Goal: Task Accomplishment & Management: Use online tool/utility

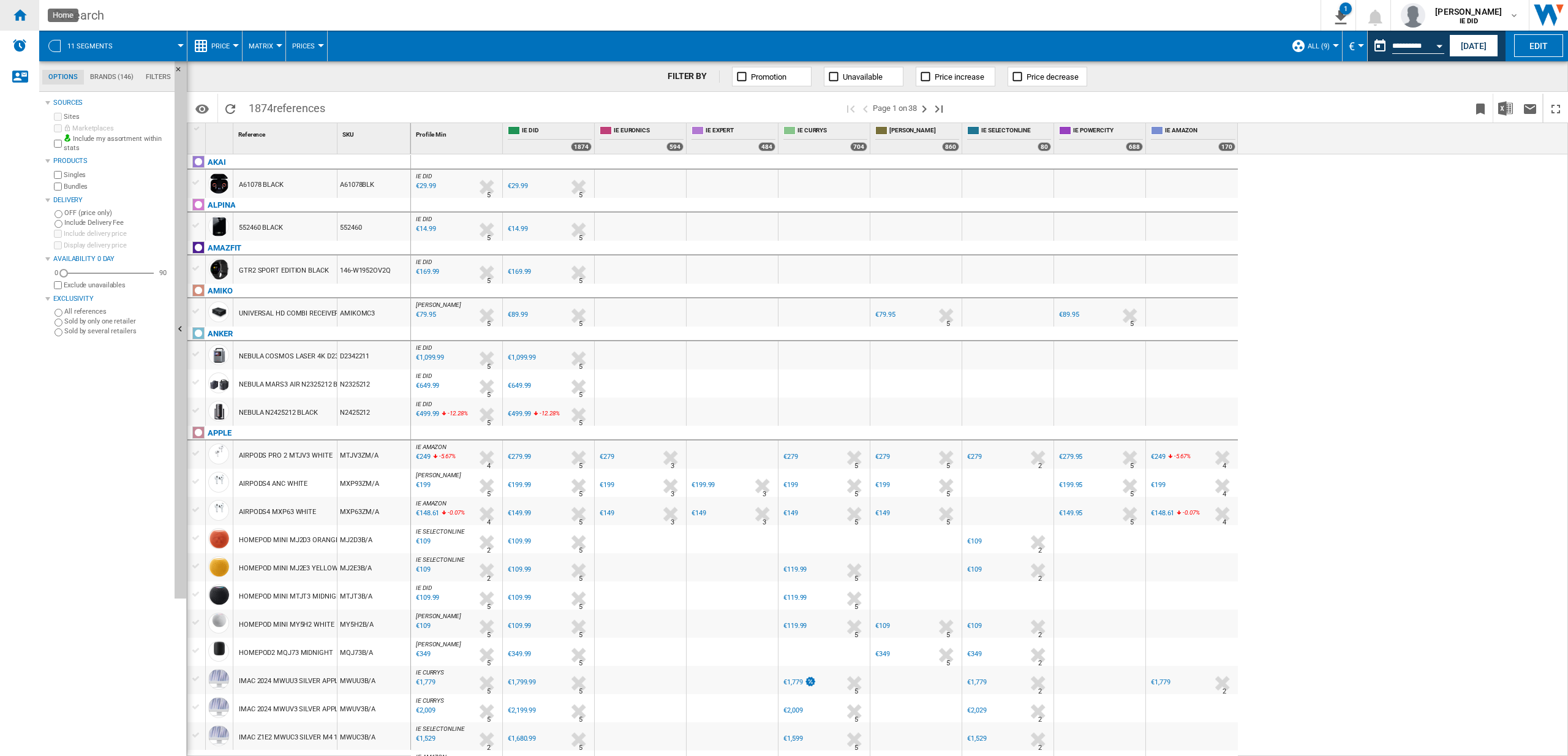
click at [21, 15] on ng-md-icon "Home" at bounding box center [19, 15] width 15 height 15
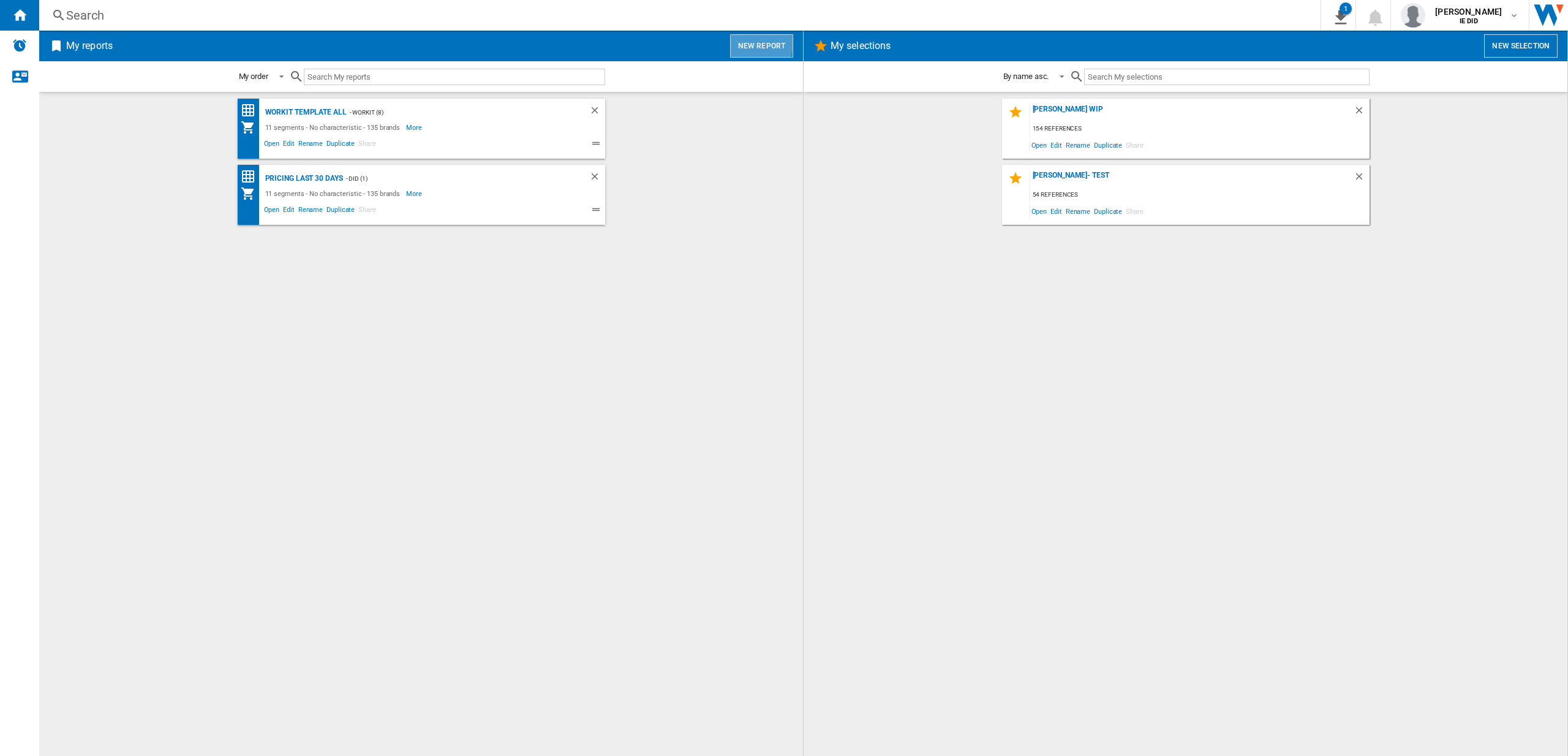
click at [741, 44] on button "New report" at bounding box center [762, 46] width 63 height 23
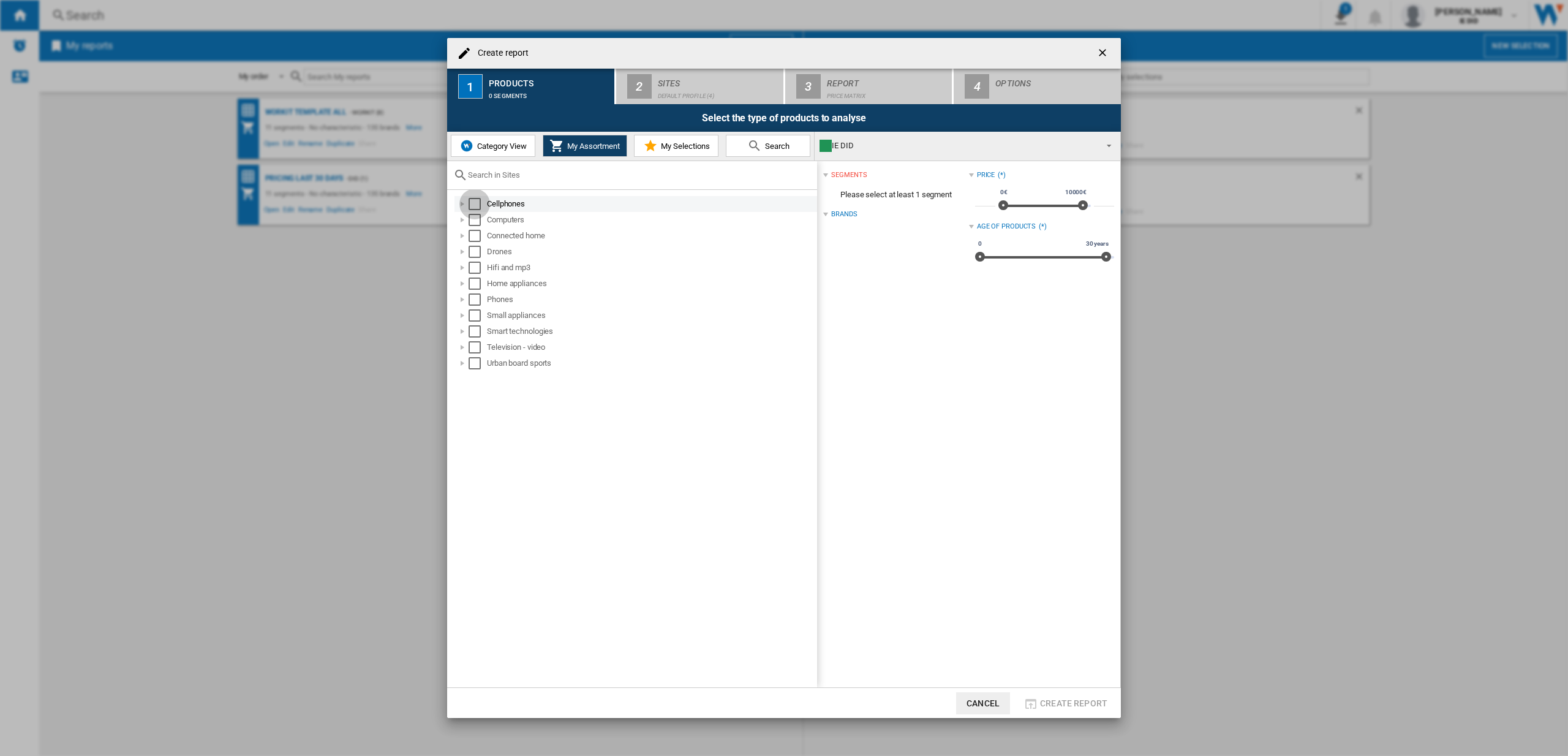
click at [472, 204] on div "Select" at bounding box center [475, 204] width 12 height 12
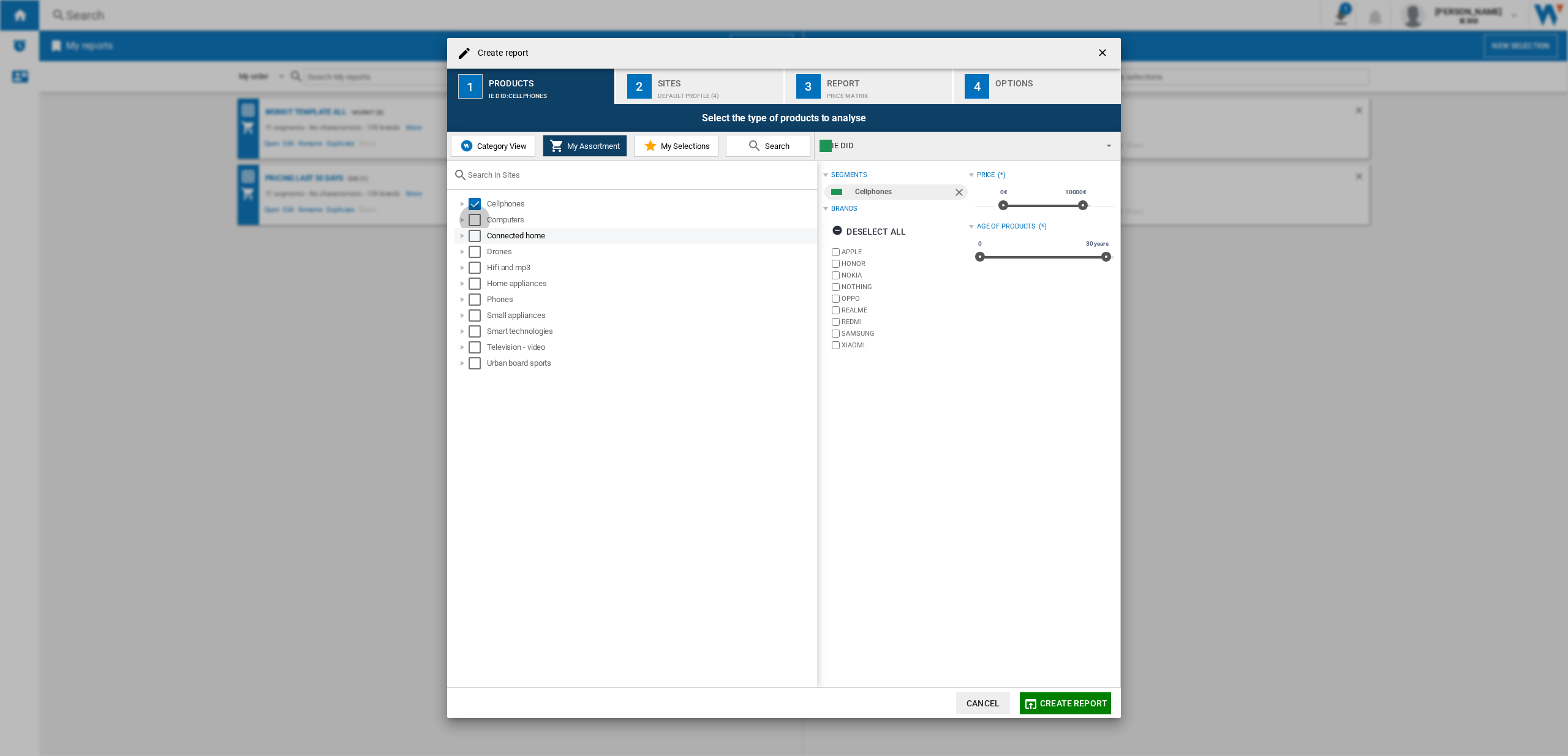
drag, startPoint x: 477, startPoint y: 220, endPoint x: 477, endPoint y: 232, distance: 12.0
click at [477, 220] on div "Select" at bounding box center [475, 220] width 12 height 12
click at [475, 238] on div "Select" at bounding box center [475, 236] width 12 height 12
click at [474, 248] on div "Select" at bounding box center [475, 252] width 12 height 12
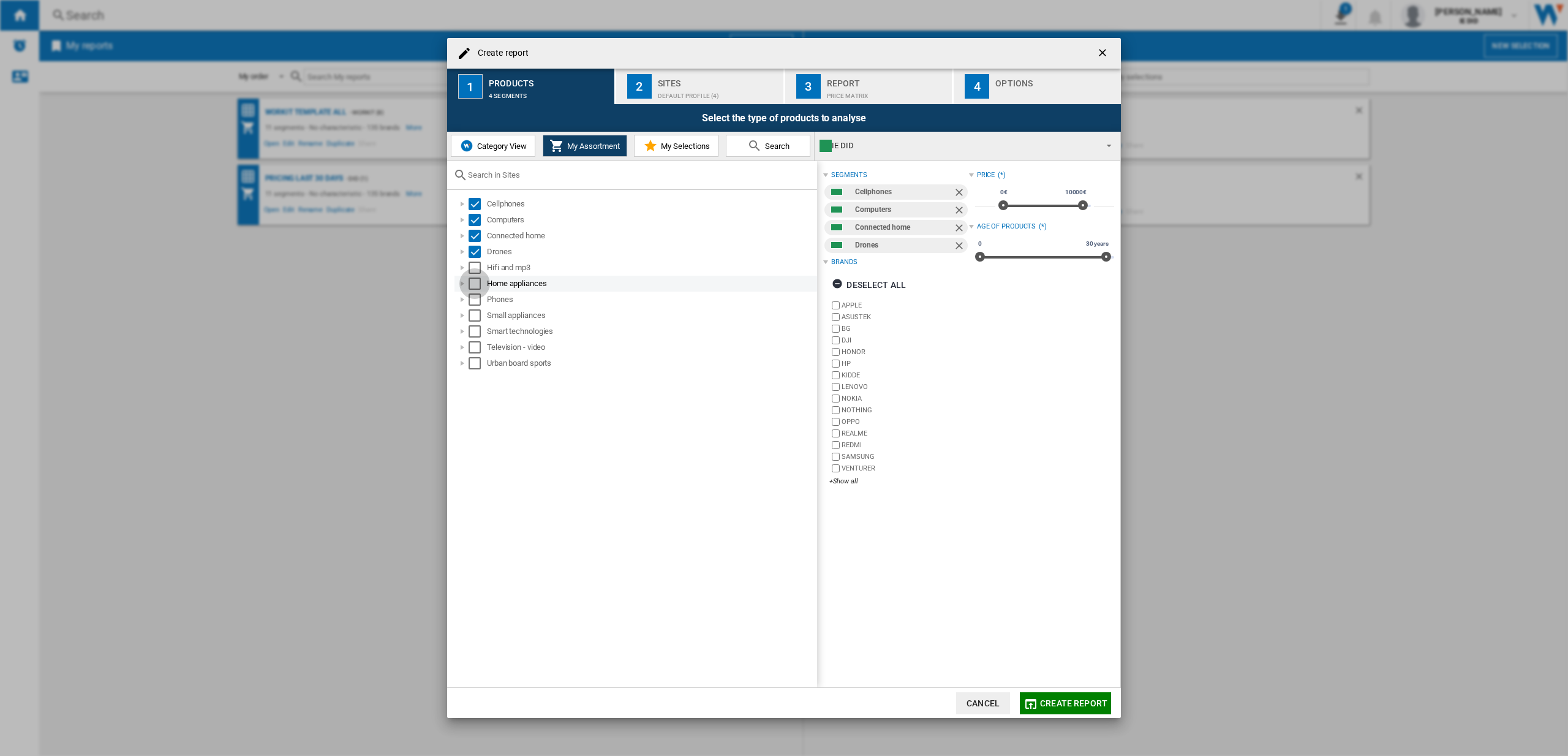
click at [470, 277] on div "Select" at bounding box center [475, 283] width 12 height 12
click at [477, 268] on div "Select" at bounding box center [475, 268] width 12 height 12
click at [479, 298] on div "Select" at bounding box center [475, 299] width 12 height 12
drag, startPoint x: 475, startPoint y: 311, endPoint x: 476, endPoint y: 325, distance: 14.0
click at [475, 311] on div "Select" at bounding box center [475, 316] width 12 height 12
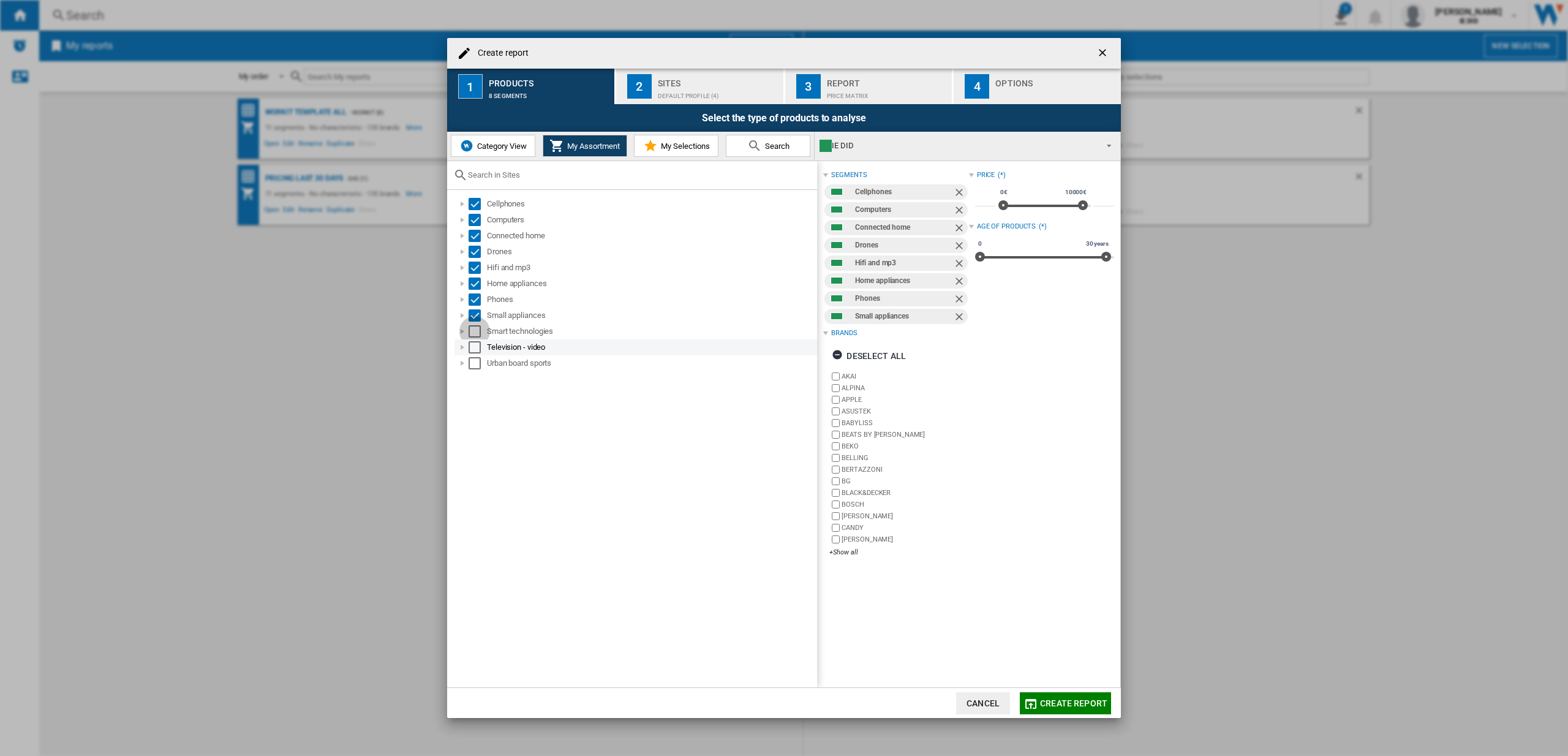
drag, startPoint x: 476, startPoint y: 326, endPoint x: 473, endPoint y: 344, distance: 18.2
click at [476, 326] on div "Select" at bounding box center [475, 331] width 12 height 12
drag, startPoint x: 474, startPoint y: 344, endPoint x: 472, endPoint y: 359, distance: 15.1
click at [476, 346] on div "Select" at bounding box center [475, 347] width 12 height 12
drag, startPoint x: 471, startPoint y: 360, endPoint x: 530, endPoint y: 318, distance: 72.4
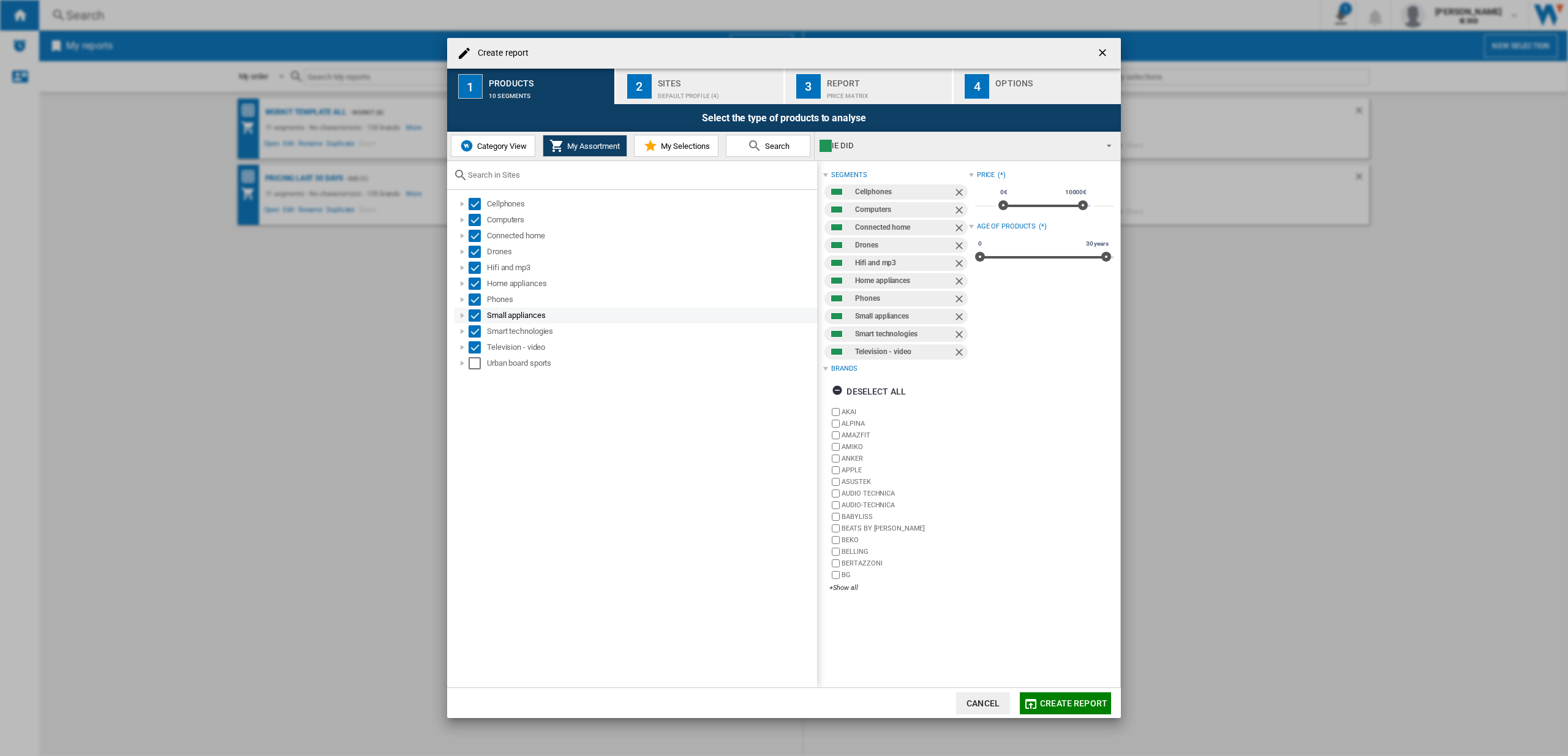
click at [472, 360] on div "Select" at bounding box center [475, 363] width 12 height 12
click at [681, 92] on div "Default profile (4)" at bounding box center [718, 93] width 121 height 13
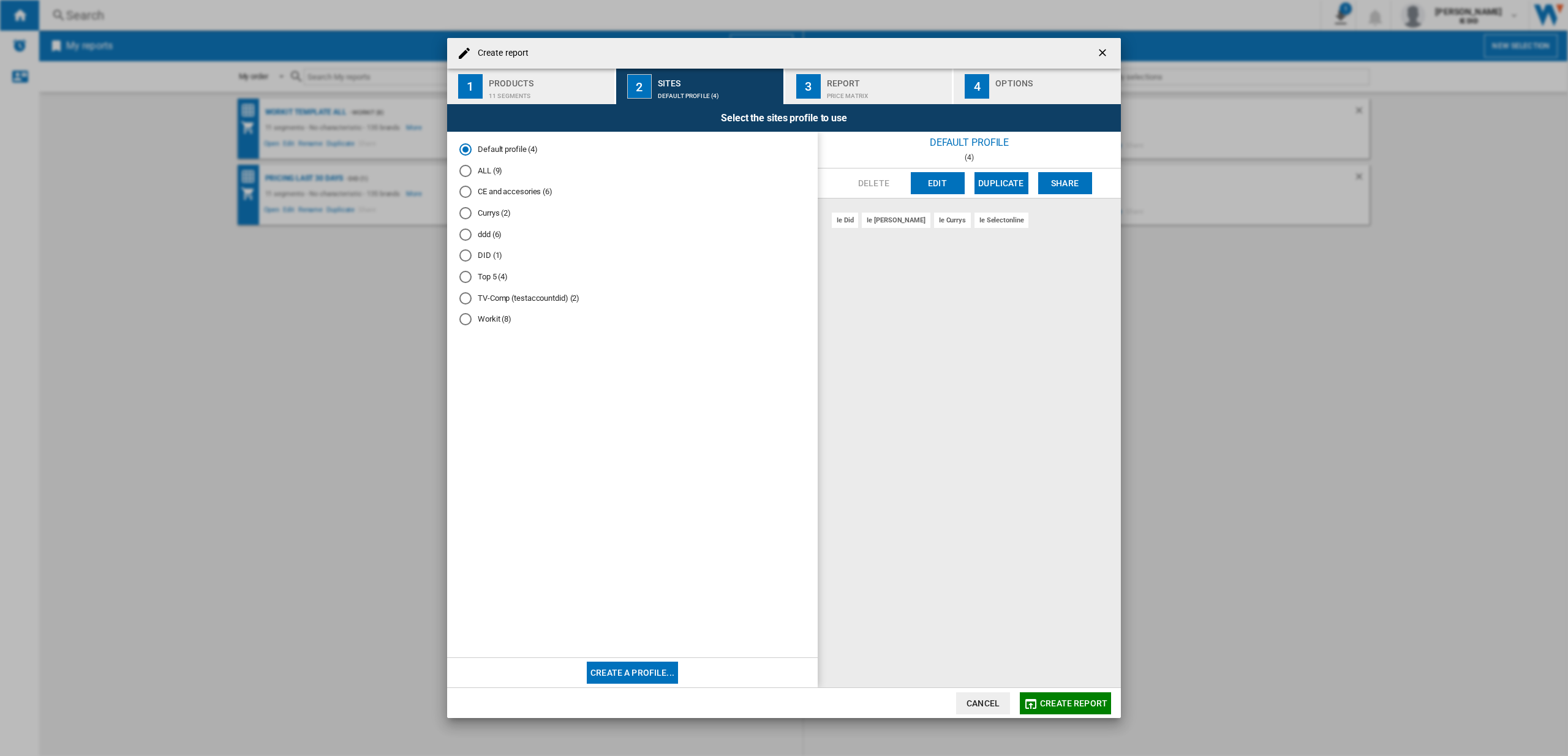
click at [467, 172] on div "ALL (9)" at bounding box center [465, 171] width 12 height 12
